Goal: Check status

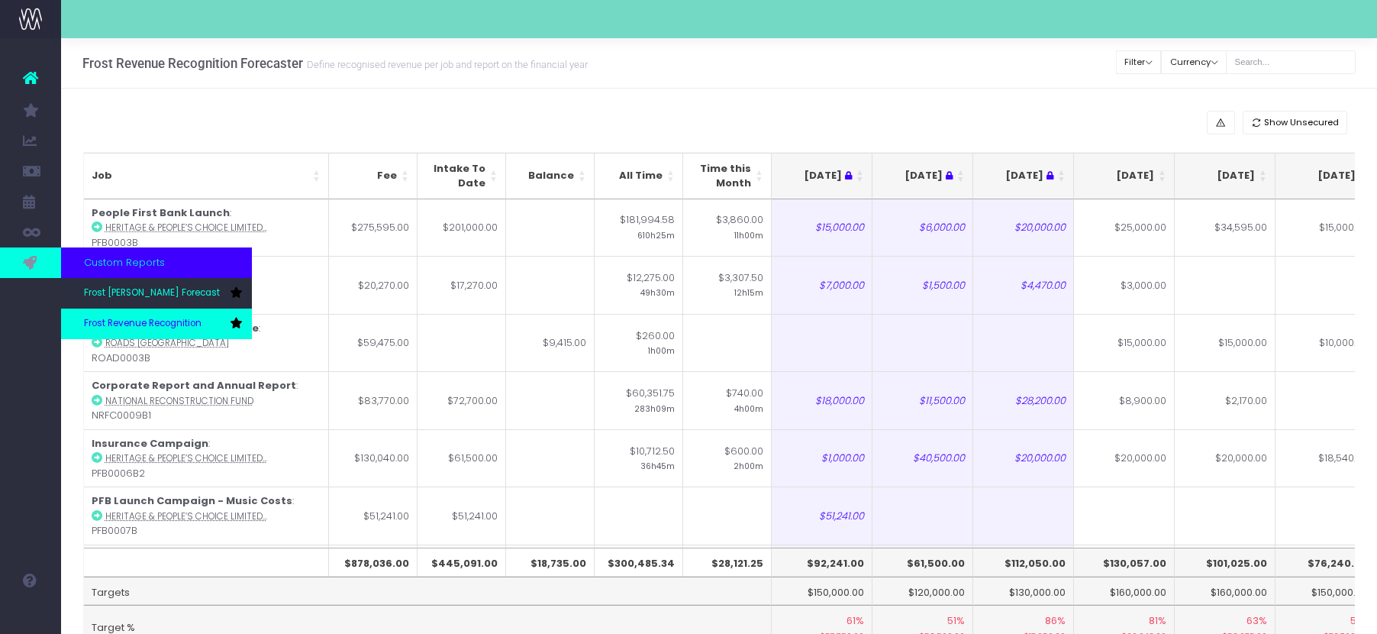
click at [109, 326] on span "Frost Revenue Recognition" at bounding box center [143, 324] width 118 height 14
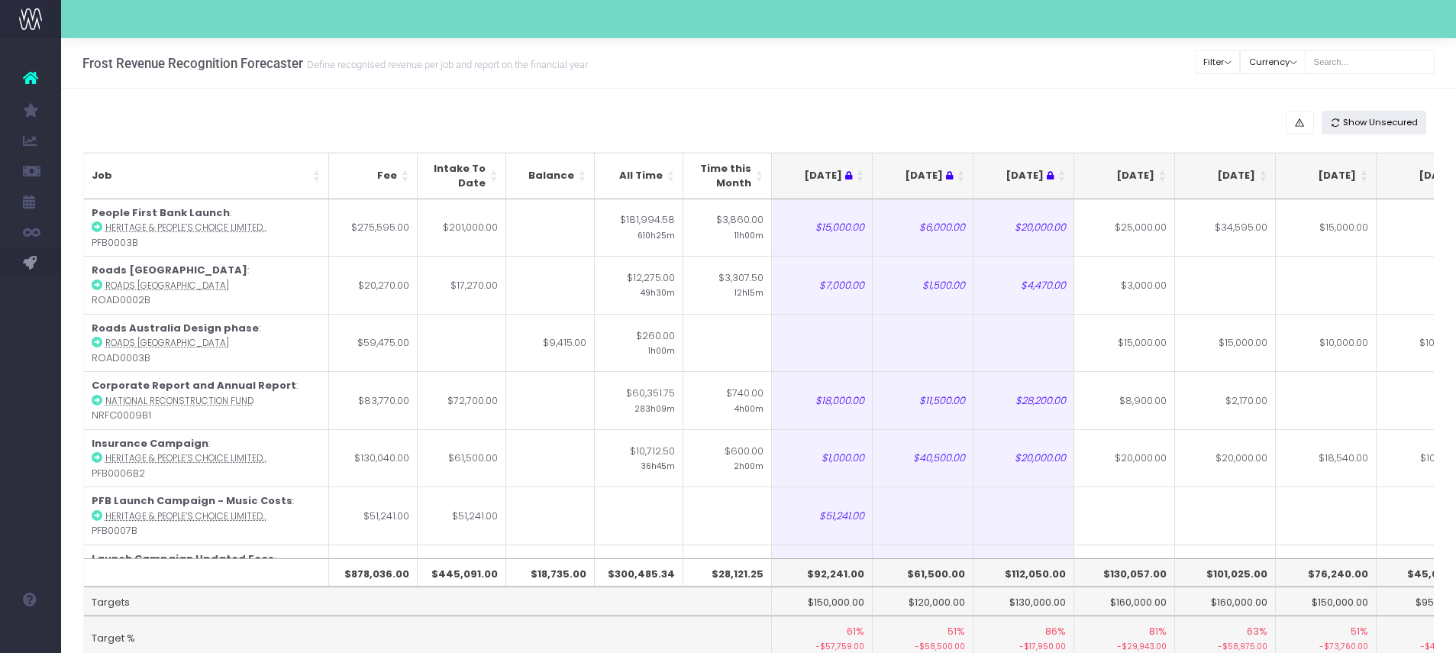
click at [1372, 121] on span "Show Unsecured" at bounding box center [1380, 122] width 75 height 13
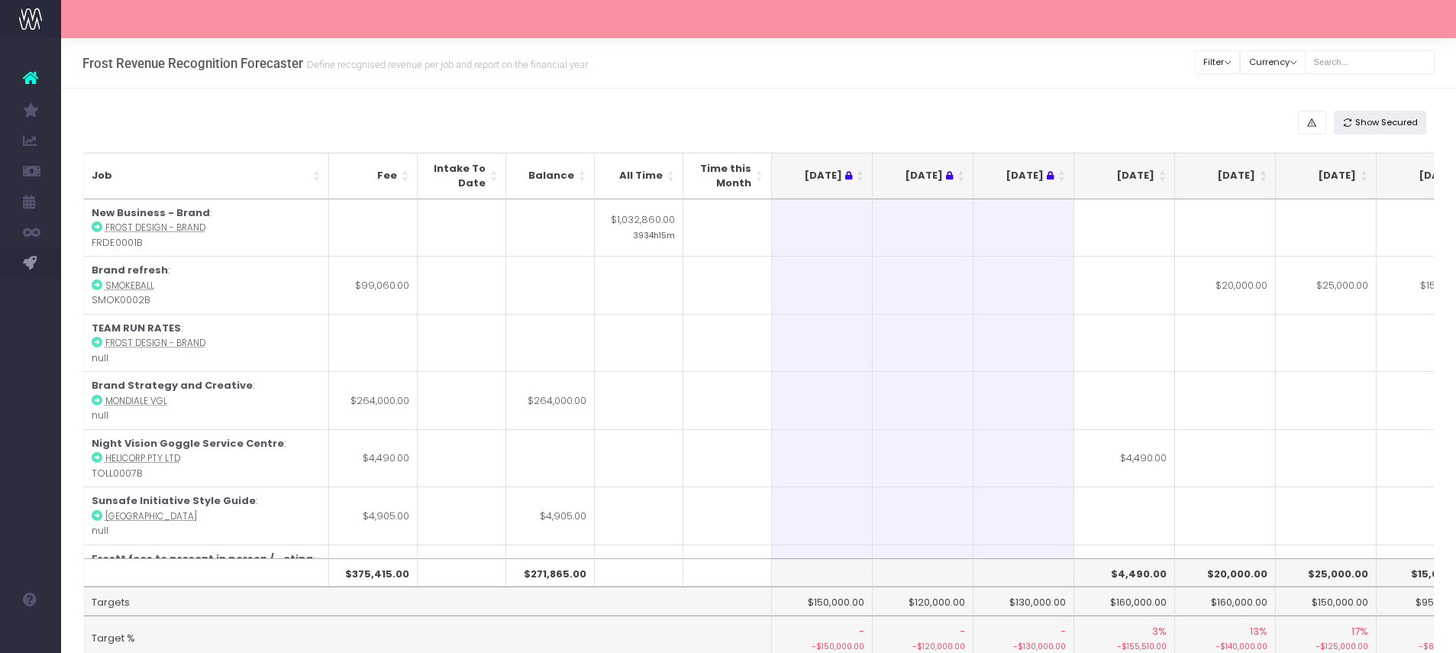
click at [1376, 122] on span "Show Secured" at bounding box center [1386, 122] width 63 height 13
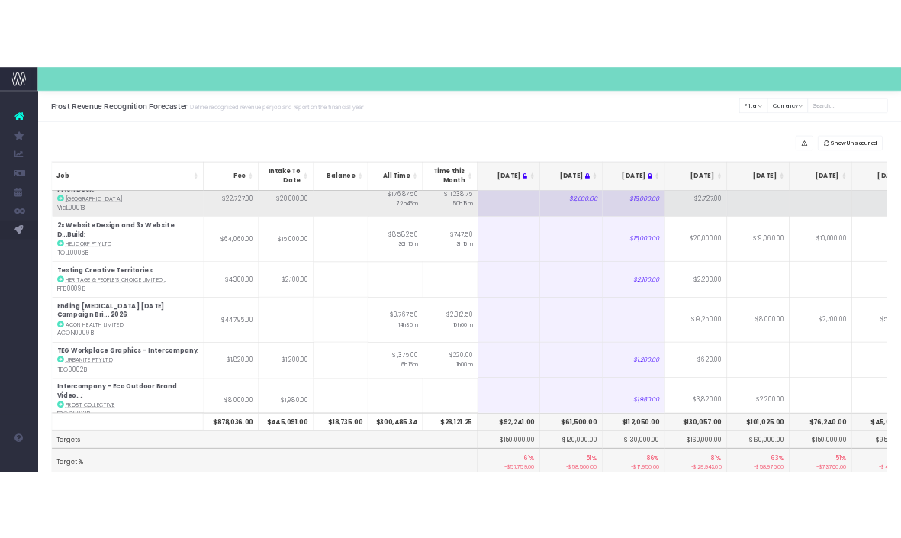
scroll to position [421, 0]
